Goal: Task Accomplishment & Management: Manage account settings

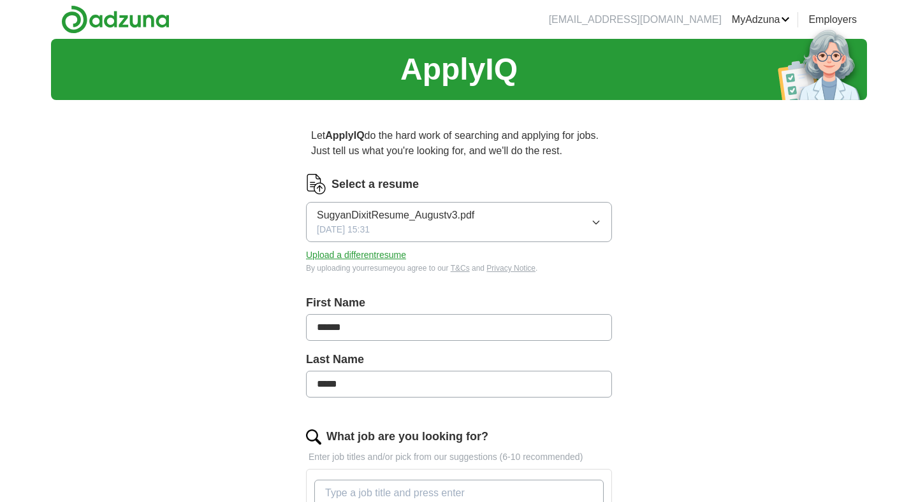
click at [375, 256] on button "Upload a different resume" at bounding box center [356, 255] width 100 height 13
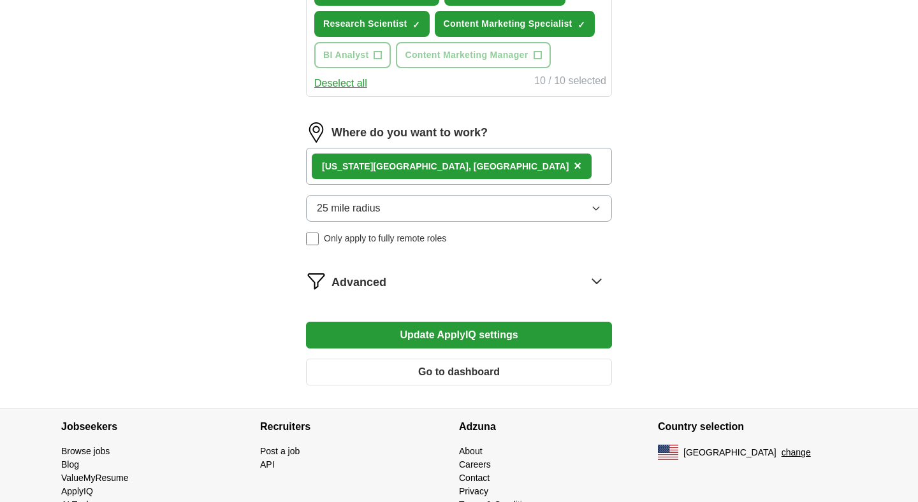
scroll to position [661, 0]
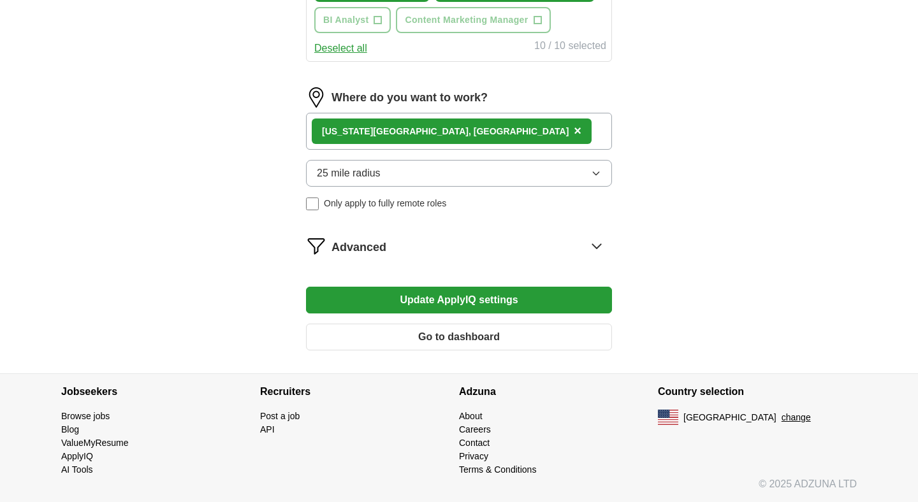
click at [526, 298] on button "Update ApplyIQ settings" at bounding box center [459, 300] width 306 height 27
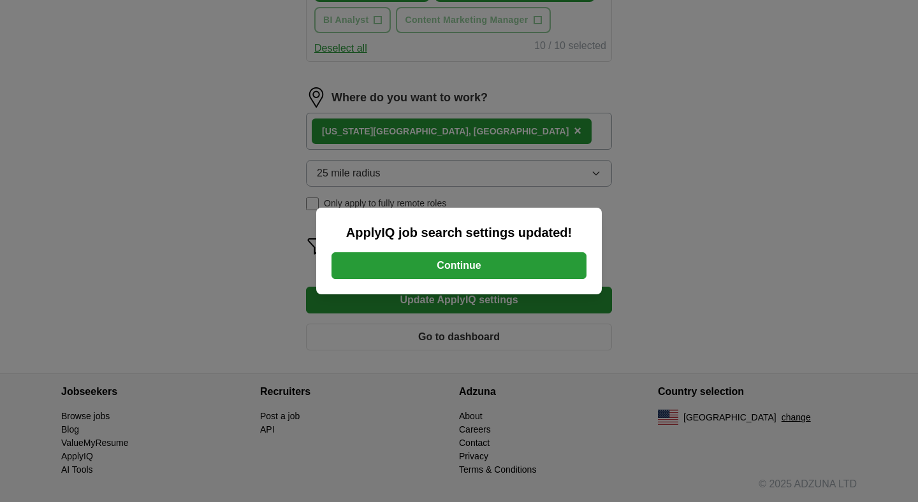
click at [530, 262] on button "Continue" at bounding box center [458, 265] width 255 height 27
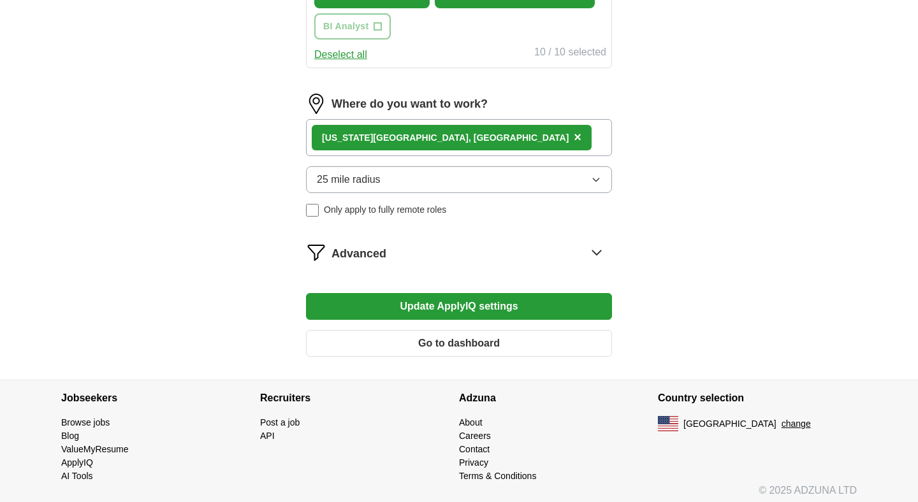
scroll to position [661, 0]
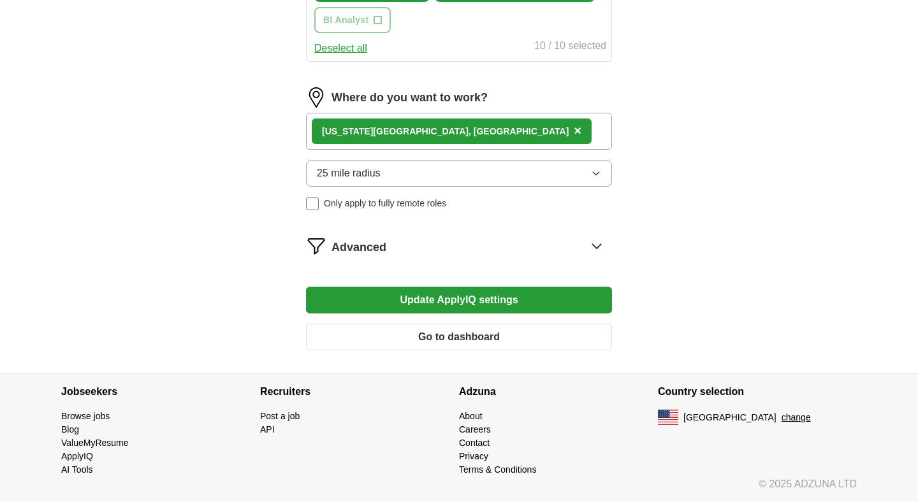
click at [497, 340] on button "Go to dashboard" at bounding box center [459, 337] width 306 height 27
